Goal: Information Seeking & Learning: Understand process/instructions

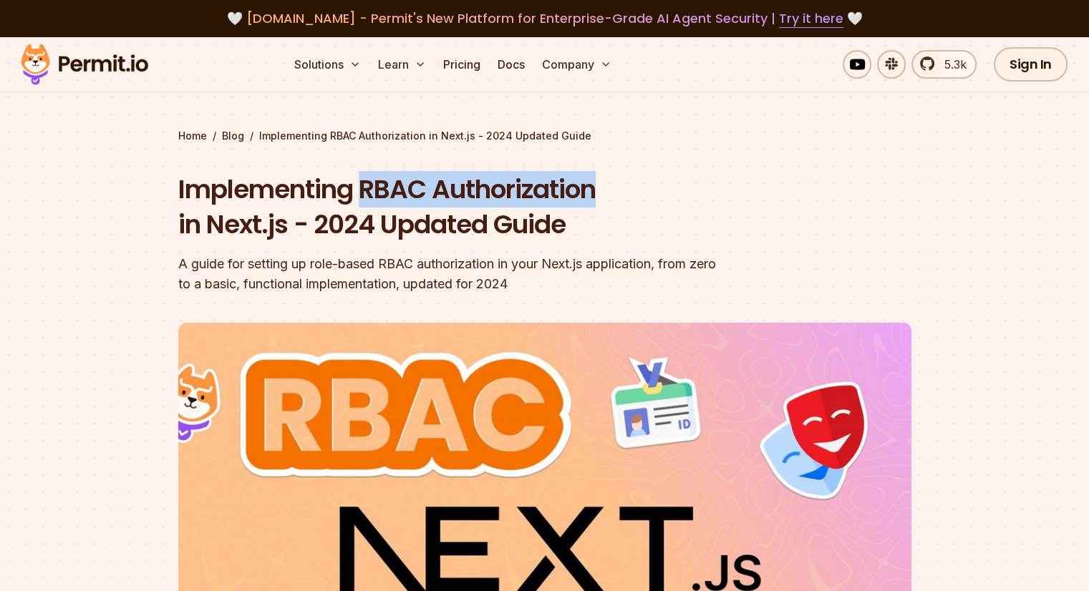
drag, startPoint x: 358, startPoint y: 188, endPoint x: 596, endPoint y: 187, distance: 238.4
click at [596, 187] on h1 "Implementing RBAC Authorization in Next.js - 2024 Updated Guide" at bounding box center [453, 207] width 550 height 71
copy h1 "RBAC Authorization"
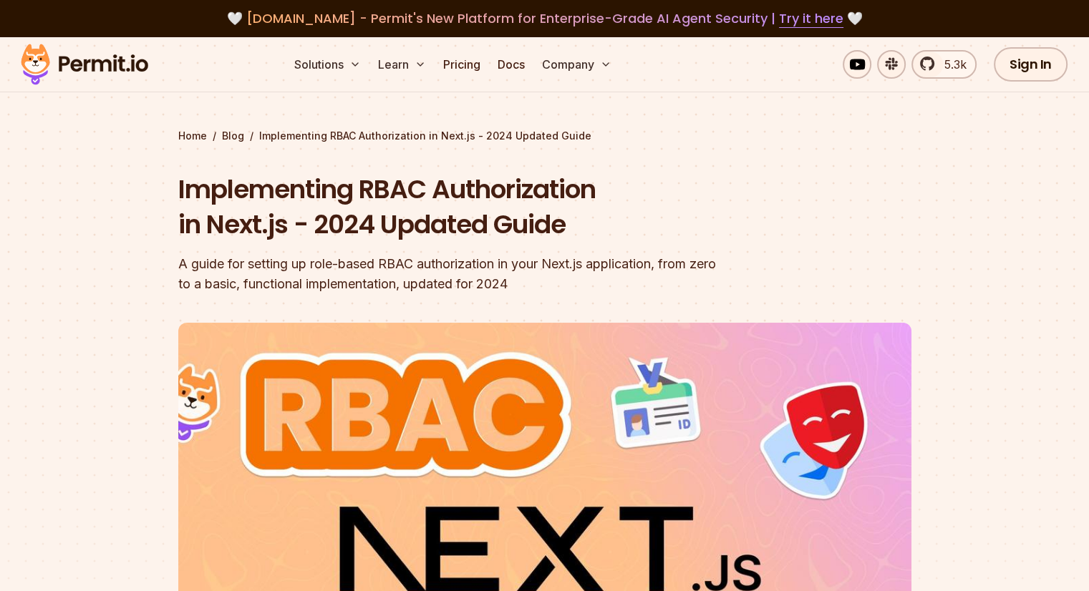
click at [560, 298] on header "Implementing RBAC Authorization in Next.js - 2024 Updated Guide A guide for set…" at bounding box center [544, 492] width 733 height 640
drag, startPoint x: 558, startPoint y: 295, endPoint x: 407, endPoint y: 281, distance: 151.7
click at [407, 281] on div "A guide for setting up role-based RBAC authorization in your Next.js applicatio…" at bounding box center [453, 274] width 550 height 40
drag, startPoint x: 342, startPoint y: 253, endPoint x: 314, endPoint y: 250, distance: 28.1
click at [314, 250] on div "Implementing RBAC Authorization in Next.js - 2024 Updated Guide A guide for set…" at bounding box center [453, 233] width 550 height 122
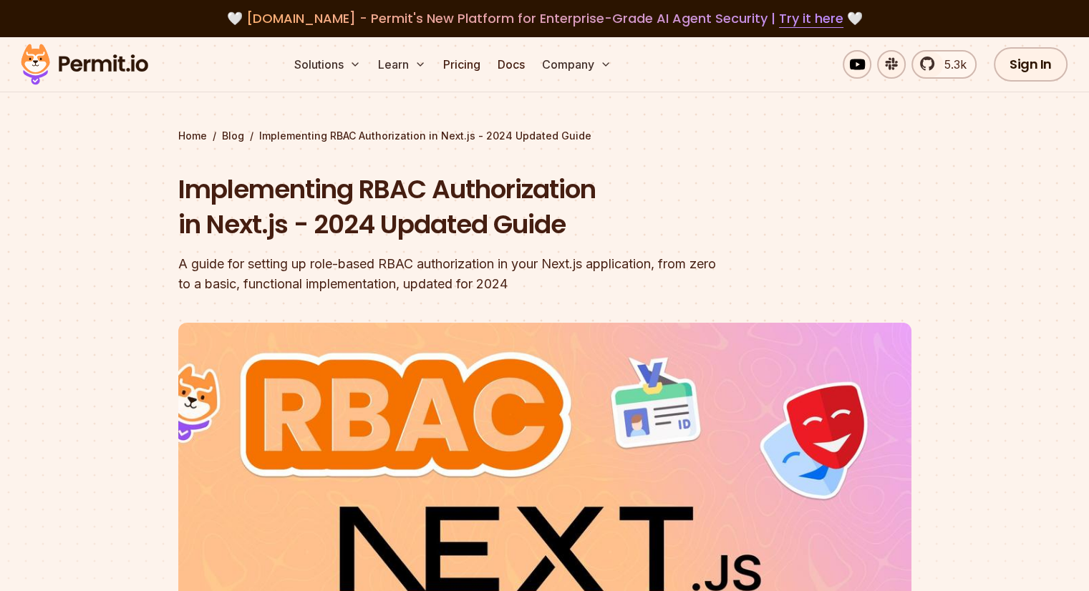
click at [314, 250] on div "Implementing RBAC Authorization in Next.js - 2024 Updated Guide A guide for set…" at bounding box center [453, 233] width 550 height 122
click at [309, 249] on div "Implementing RBAC Authorization in Next.js - 2024 Updated Guide A guide for set…" at bounding box center [453, 233] width 550 height 122
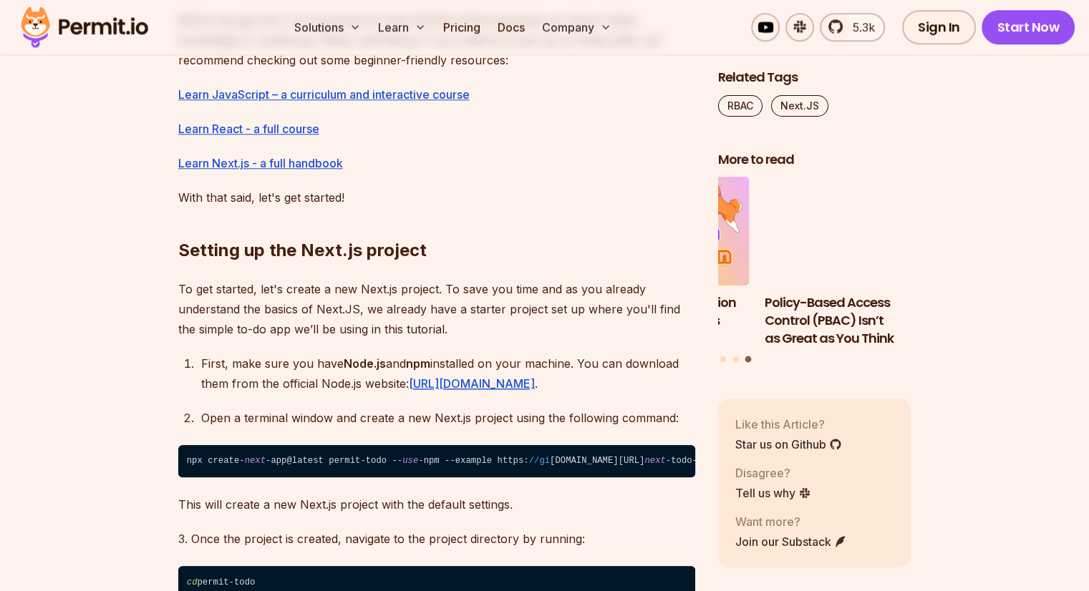
scroll to position [1217, 0]
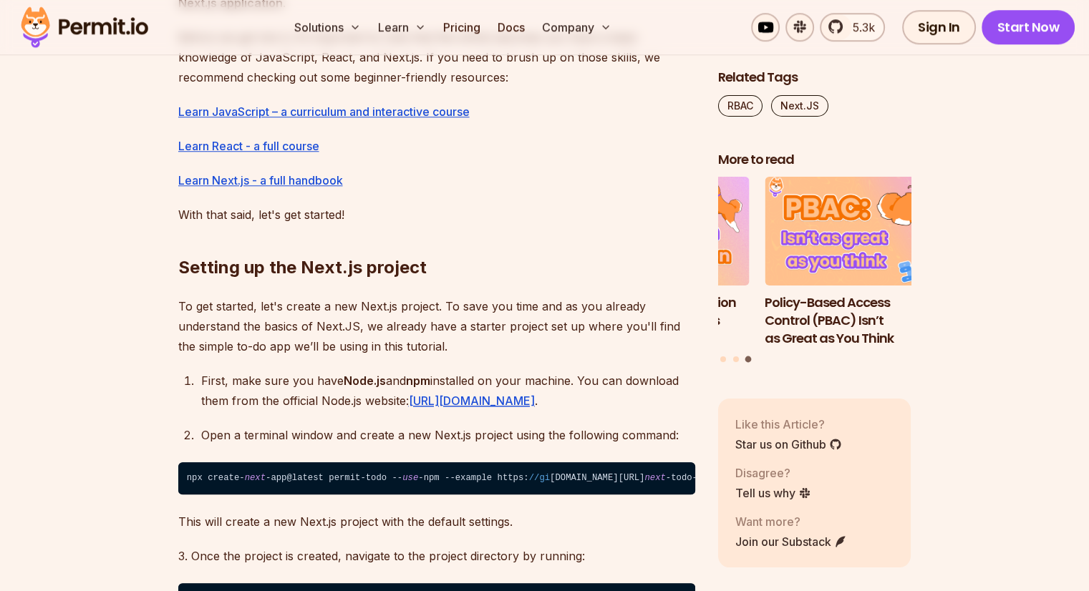
drag, startPoint x: 584, startPoint y: 348, endPoint x: 399, endPoint y: 338, distance: 185.0
click at [399, 338] on p "To get started, let's create a new Next.js project. To save you time and as you…" at bounding box center [436, 326] width 517 height 60
drag, startPoint x: 399, startPoint y: 338, endPoint x: 315, endPoint y: 352, distance: 85.7
click at [315, 352] on p "To get started, let's create a new Next.js project. To save you time and as you…" at bounding box center [436, 326] width 517 height 60
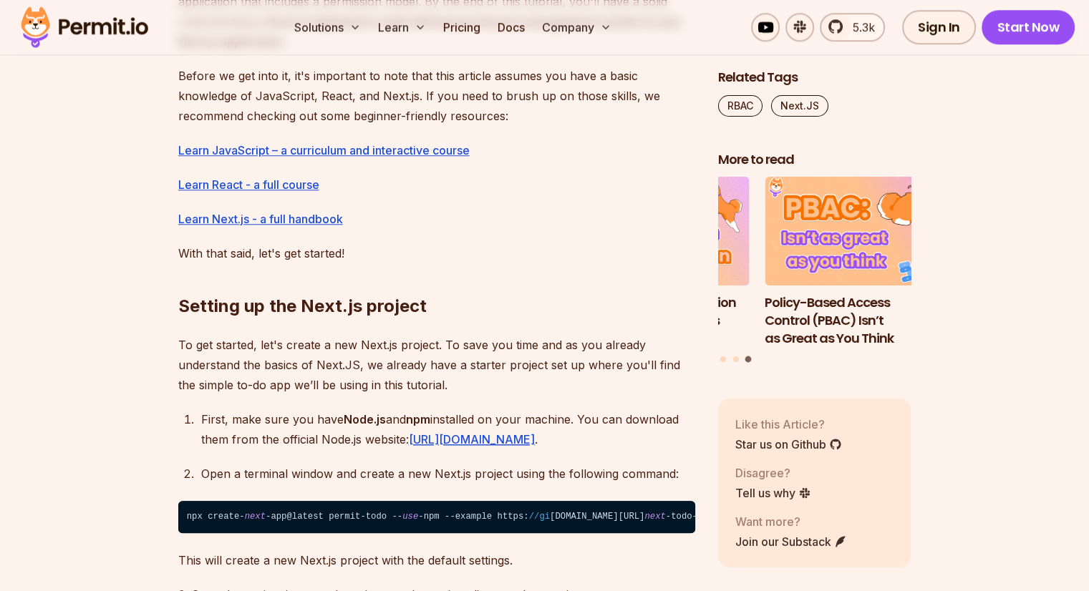
scroll to position [1145, 0]
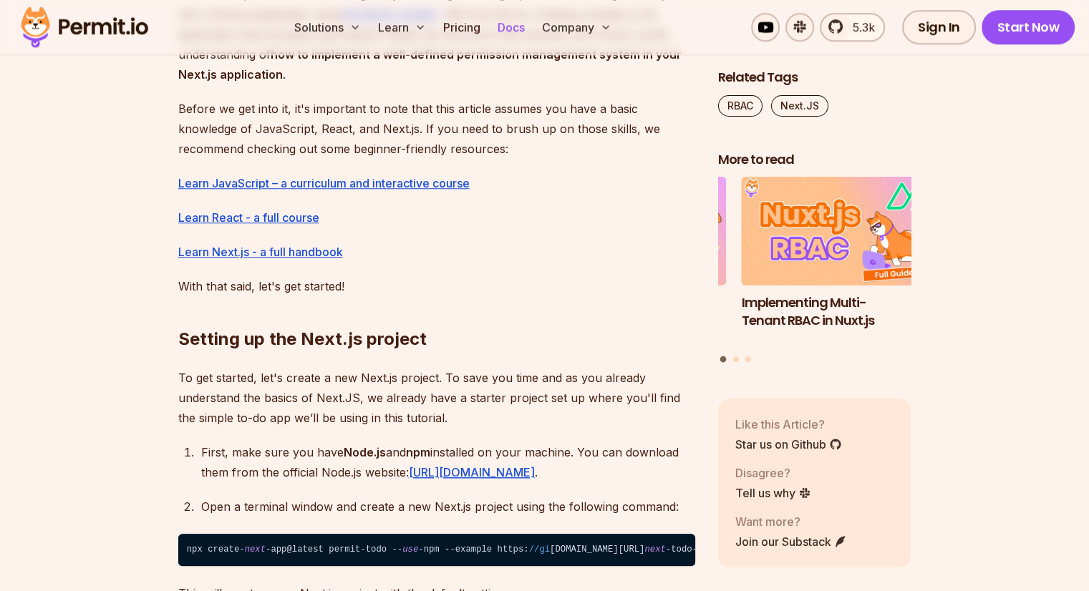
click at [530, 30] on link "Docs" at bounding box center [511, 27] width 39 height 29
